Goal: Transaction & Acquisition: Download file/media

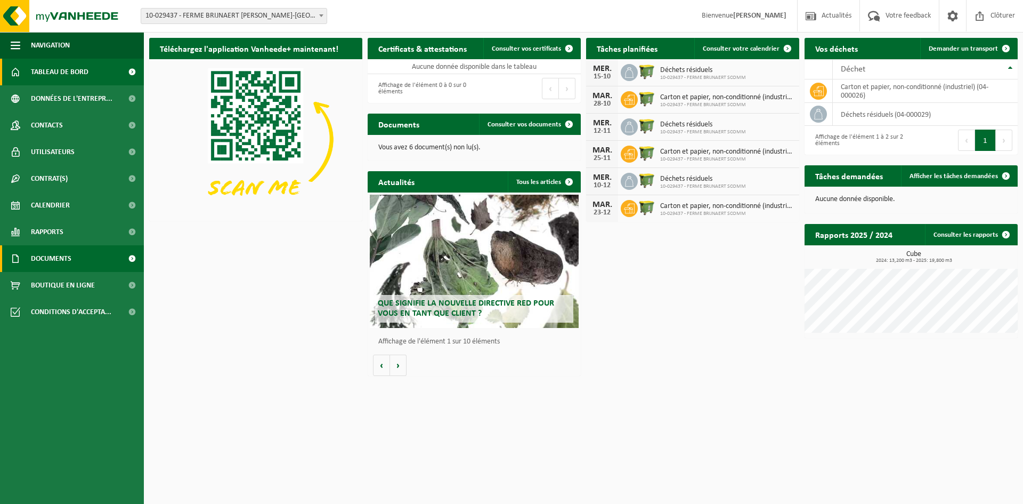
click at [59, 257] on span "Documents" at bounding box center [51, 258] width 41 height 27
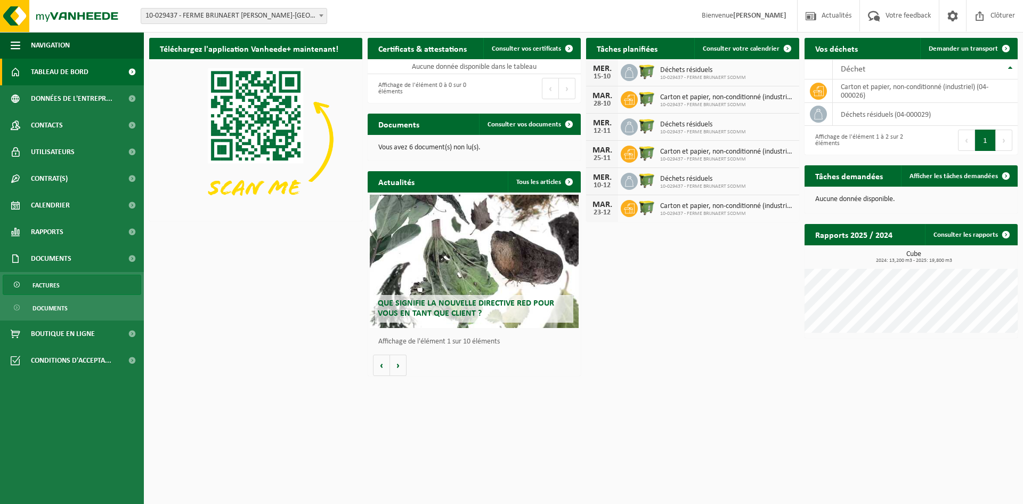
click at [51, 283] on span "Factures" at bounding box center [46, 285] width 27 height 20
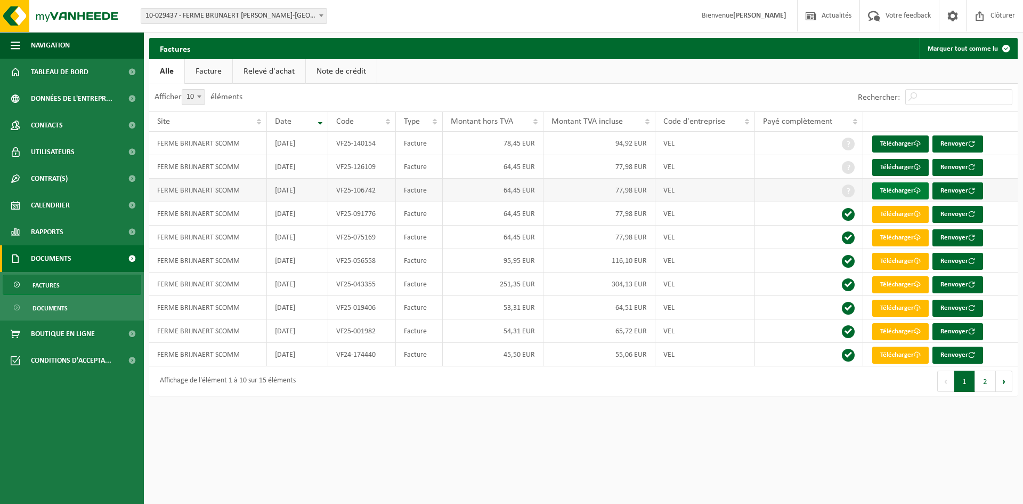
click at [900, 186] on link "Télécharger" at bounding box center [901, 190] width 56 height 17
click at [903, 162] on link "Télécharger" at bounding box center [901, 167] width 56 height 17
click at [901, 139] on link "Télécharger" at bounding box center [901, 143] width 56 height 17
click at [1006, 12] on span "Clôturer" at bounding box center [1003, 15] width 30 height 31
